Goal: Browse casually: Explore the website without a specific task or goal

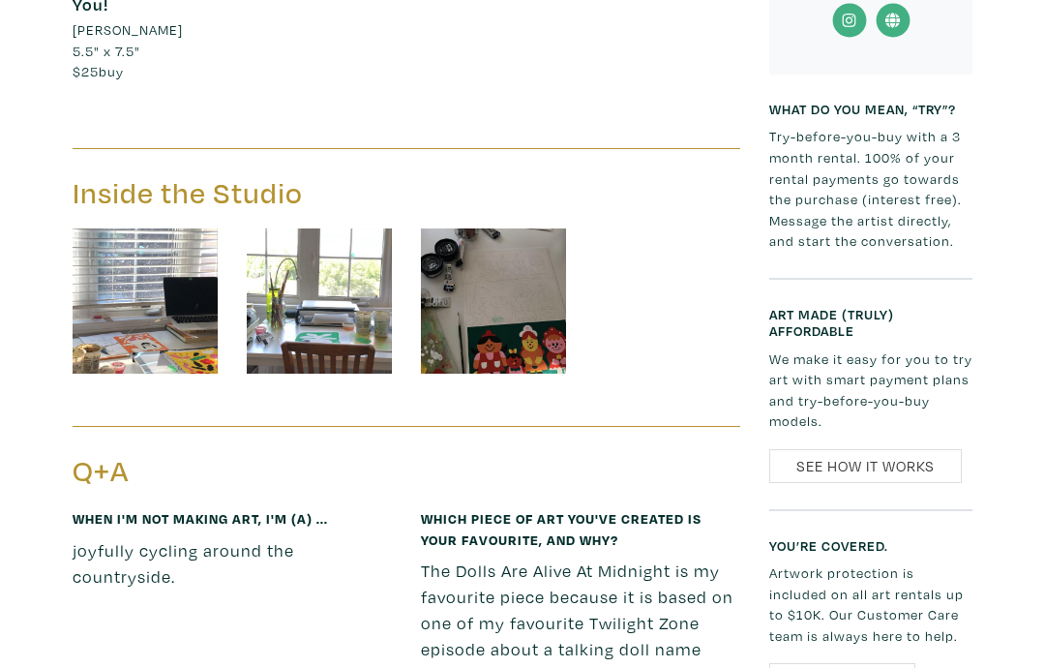
scroll to position [2212, 0]
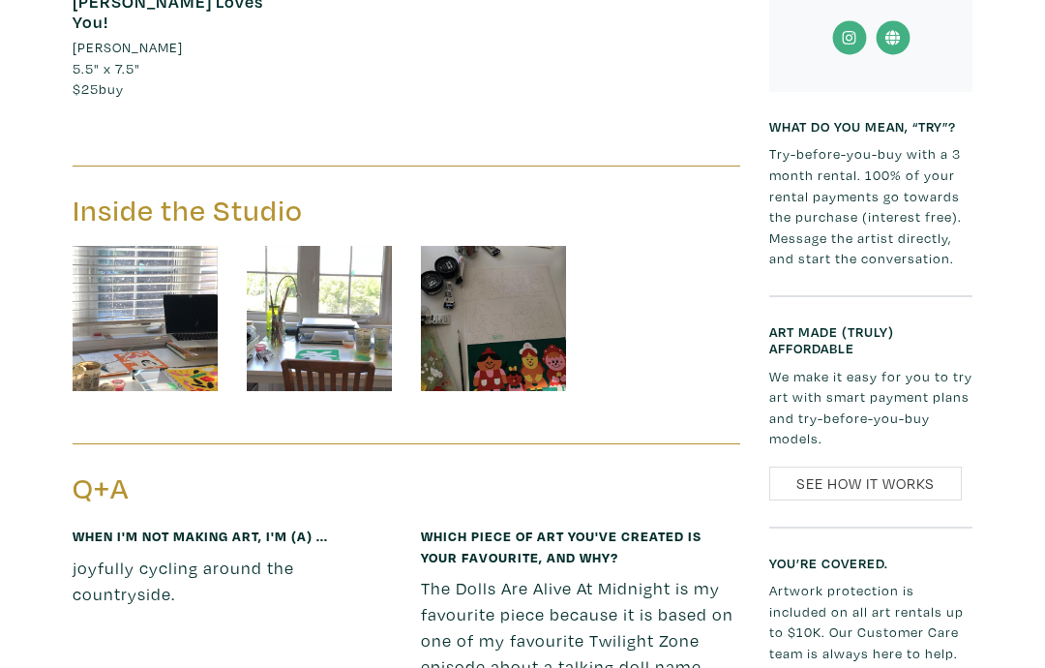
click at [530, 287] on img at bounding box center [493, 318] width 145 height 145
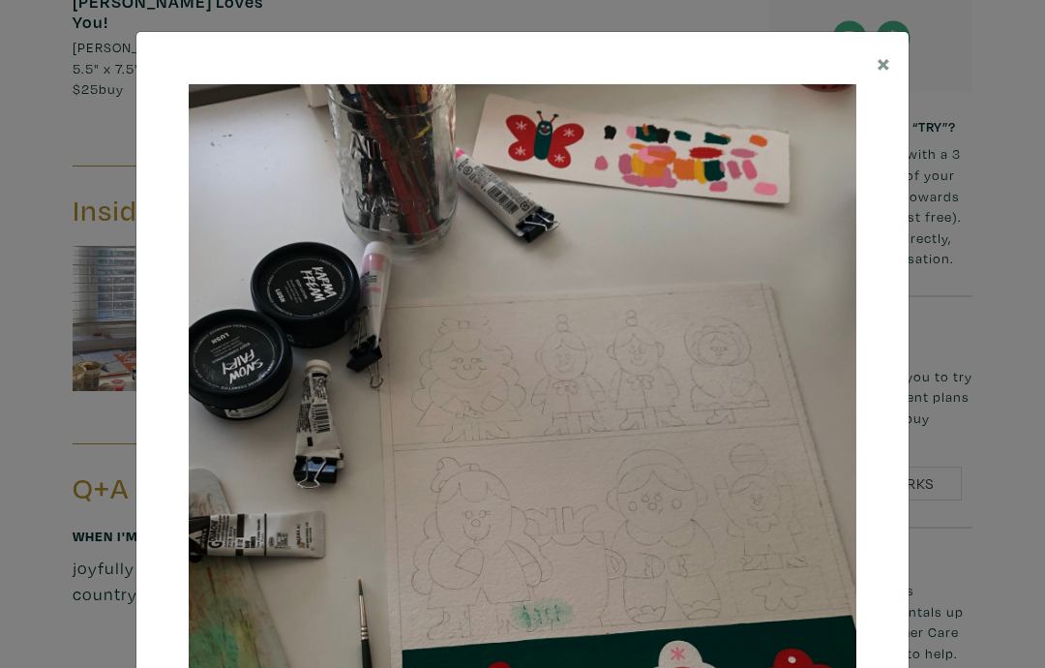
scroll to position [4, 0]
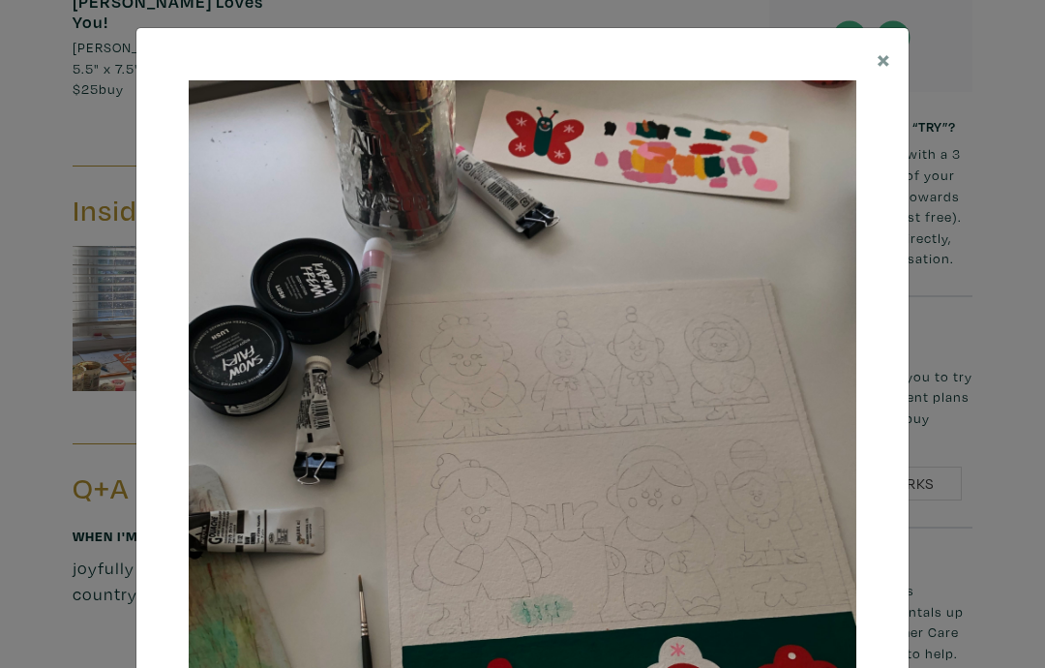
click at [873, 55] on button "×" at bounding box center [883, 58] width 49 height 61
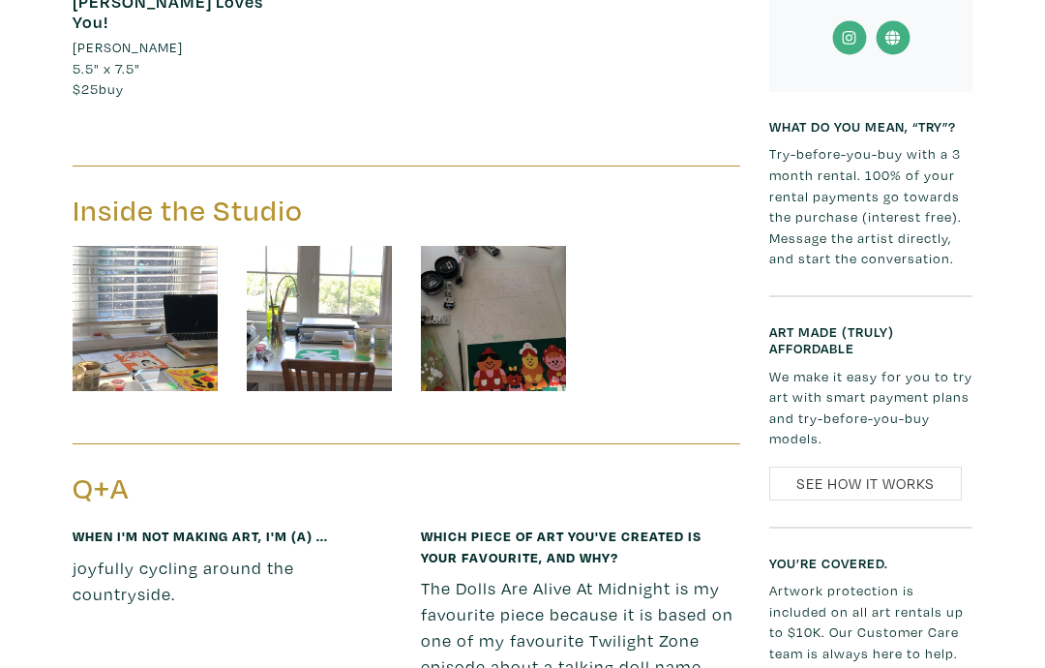
click at [356, 274] on img at bounding box center [319, 318] width 145 height 145
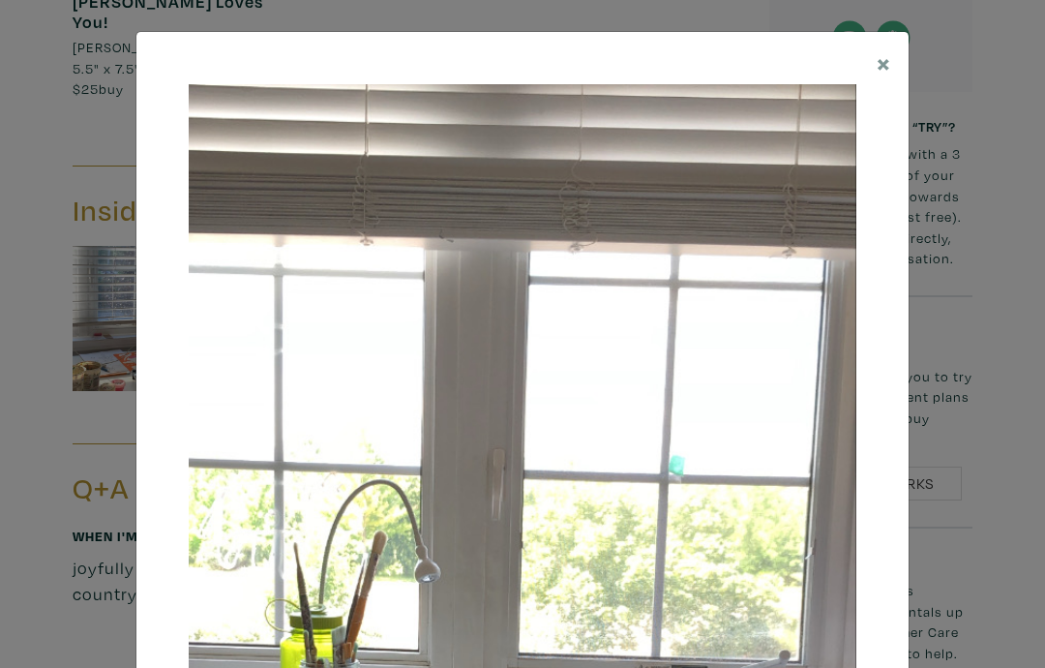
click at [877, 55] on span "×" at bounding box center [884, 62] width 15 height 34
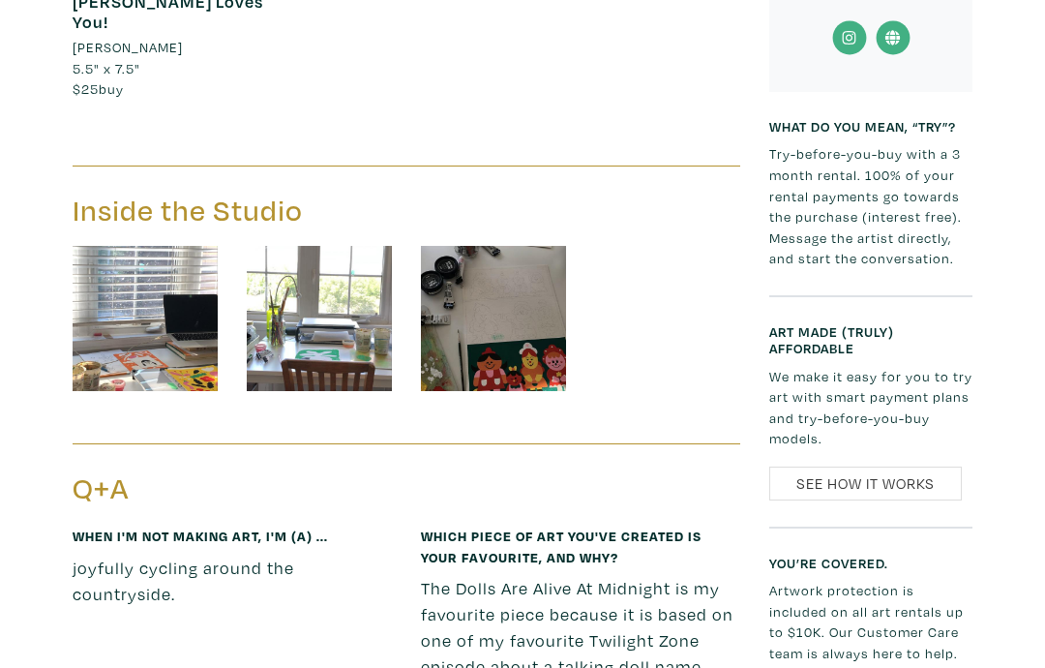
click at [170, 291] on img at bounding box center [145, 318] width 145 height 145
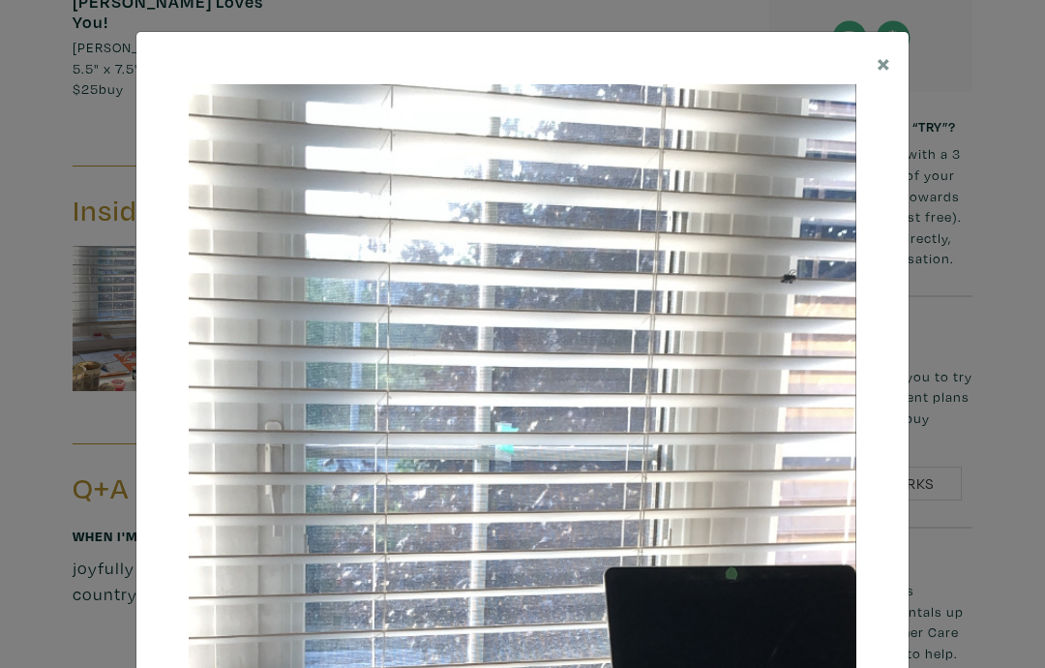
click at [878, 60] on span "×" at bounding box center [884, 62] width 15 height 34
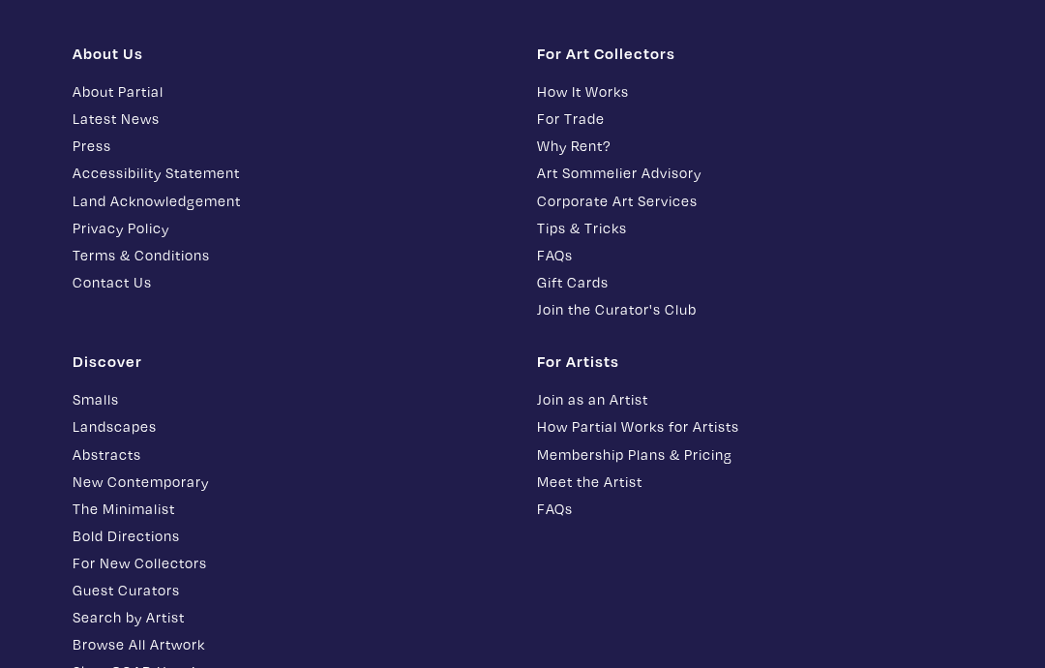
scroll to position [3518, 0]
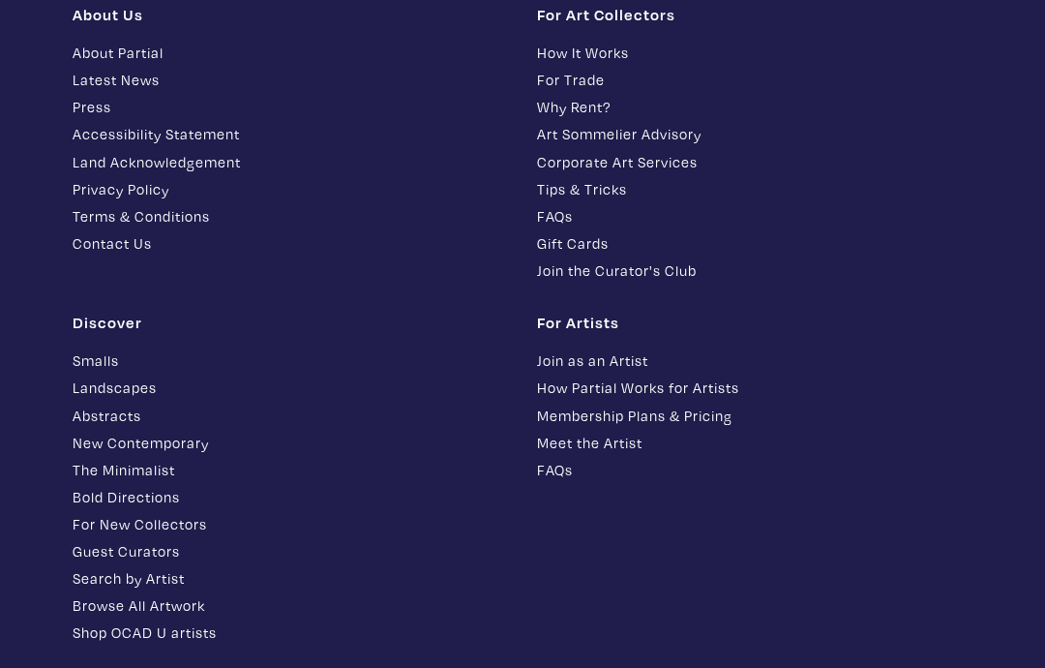
click at [114, 349] on link "Smalls" at bounding box center [290, 360] width 435 height 22
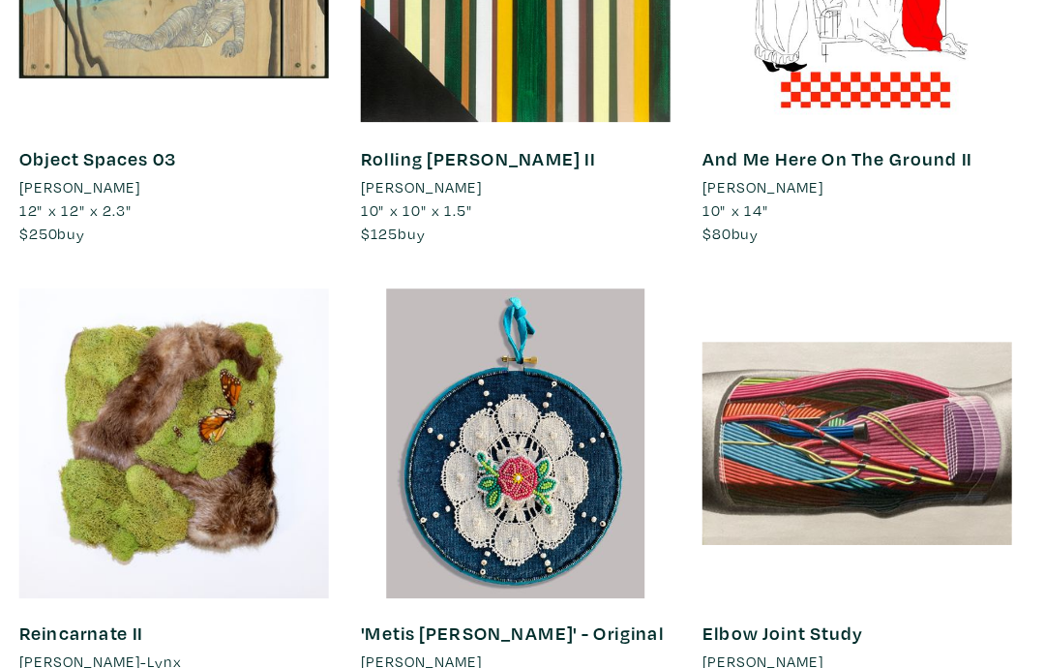
scroll to position [1886, 0]
